Goal: Find specific page/section: Find specific page/section

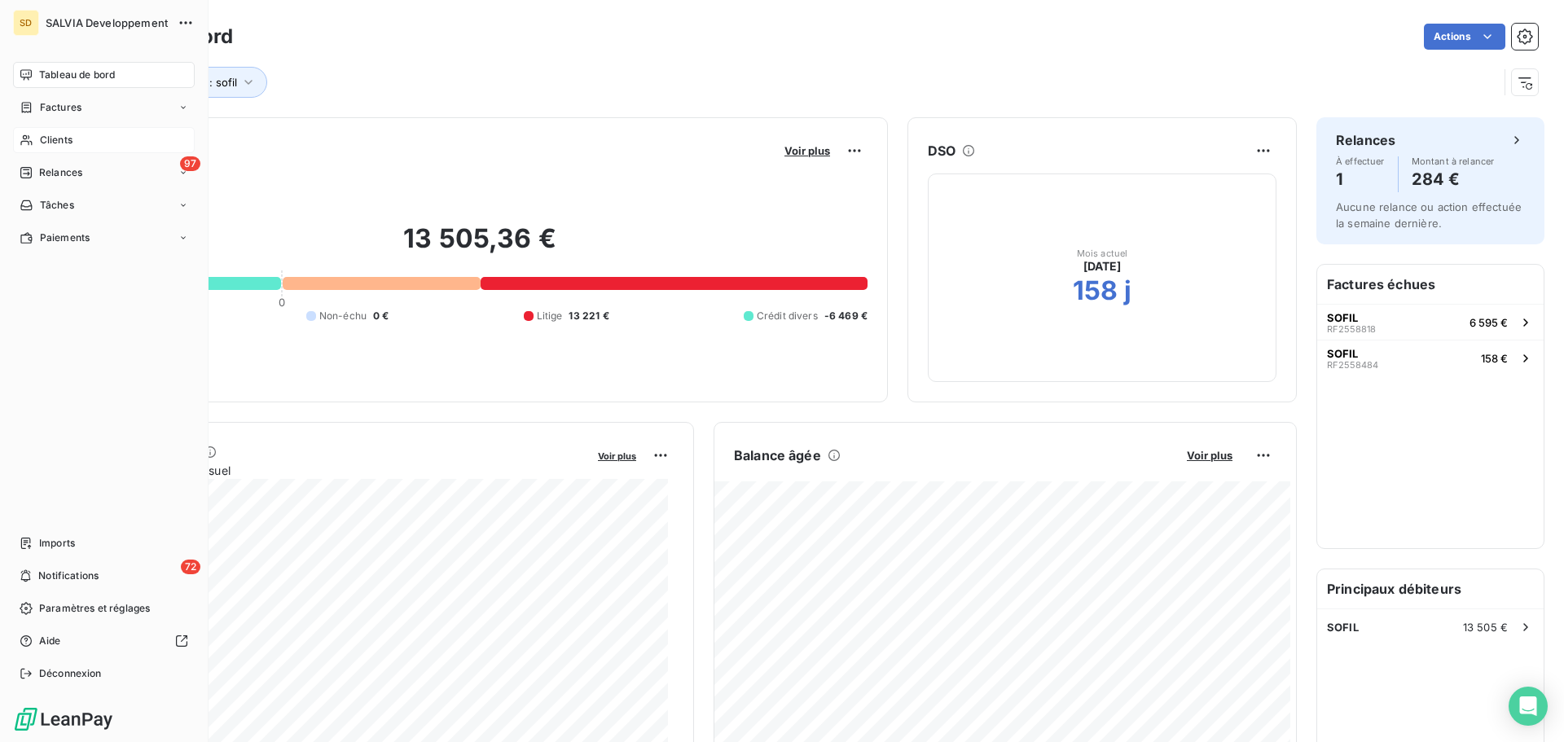
click at [44, 135] on span "Clients" at bounding box center [56, 140] width 33 height 15
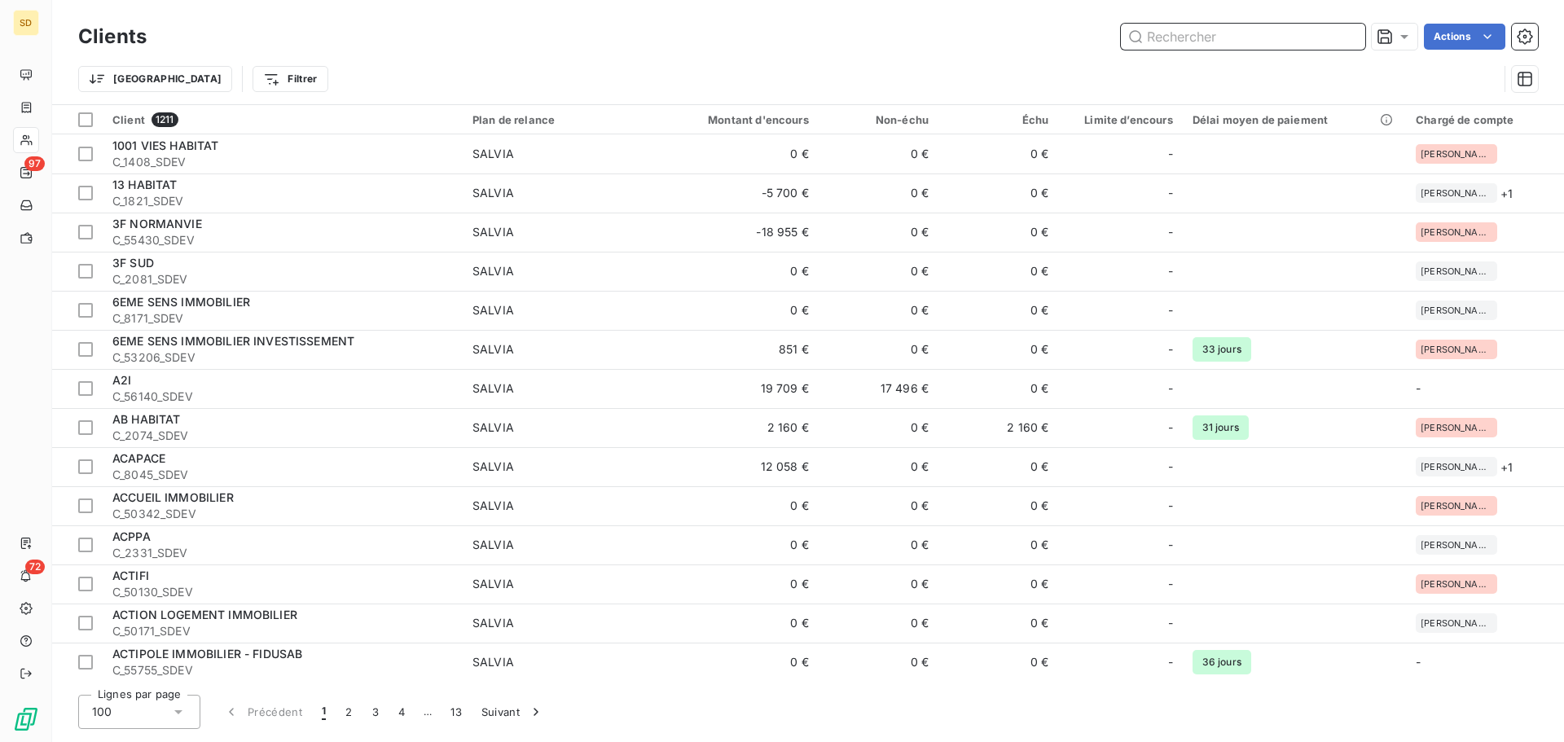
click at [1180, 41] on input "text" at bounding box center [1243, 37] width 244 height 26
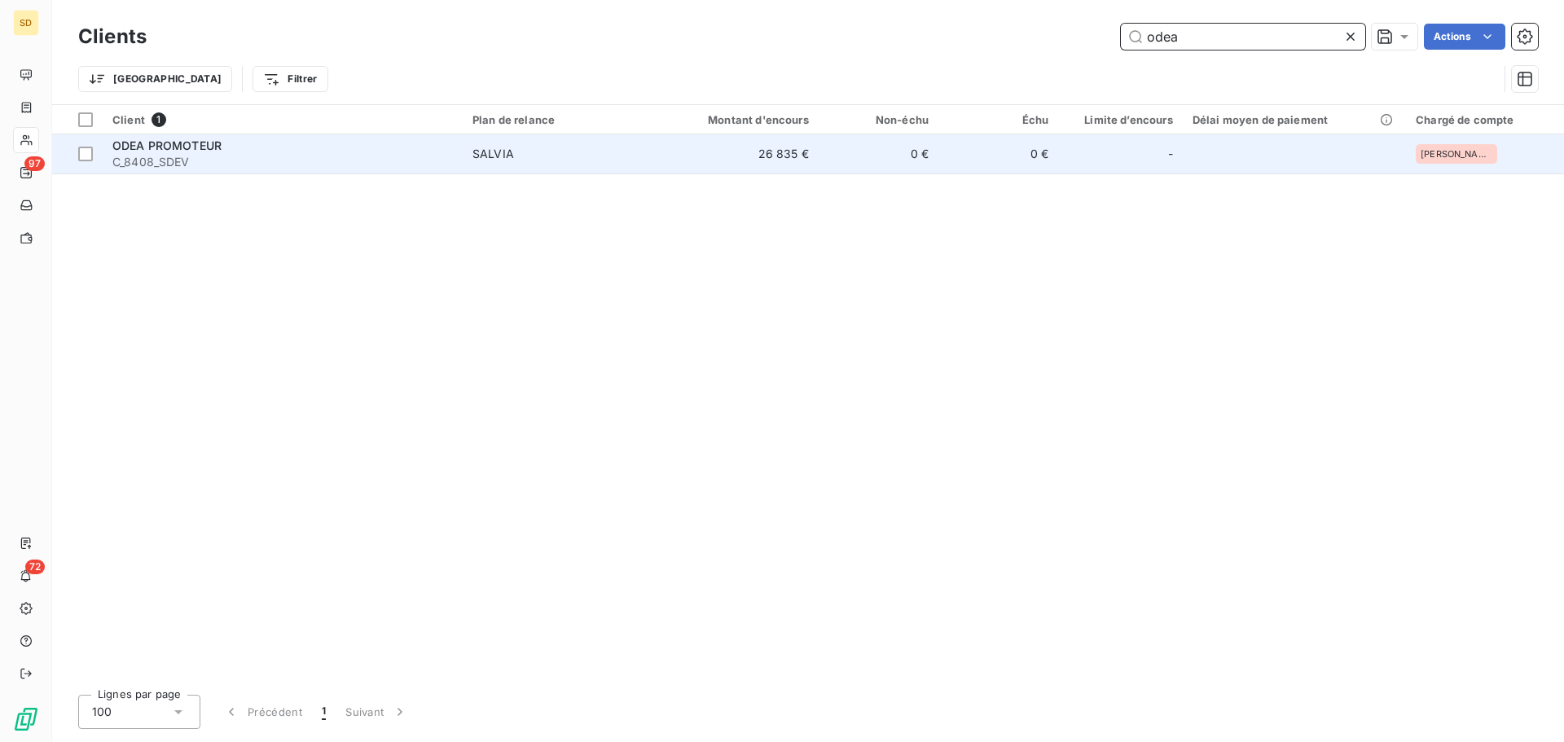
type input "odea"
click at [692, 152] on td "26 835 €" at bounding box center [738, 153] width 161 height 39
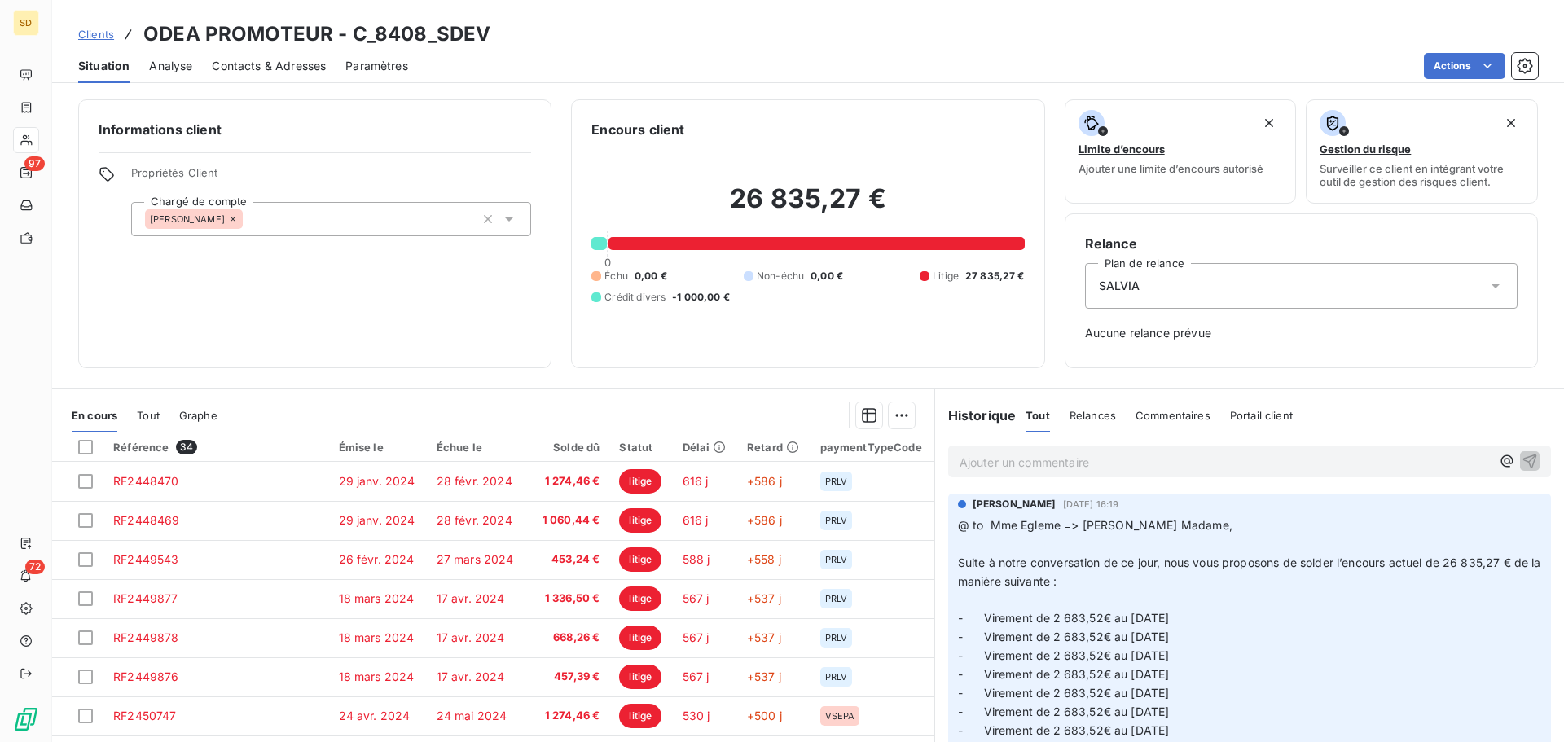
drag, startPoint x: 1183, startPoint y: 617, endPoint x: 975, endPoint y: 616, distance: 207.8
